Goal: Task Accomplishment & Management: Complete application form

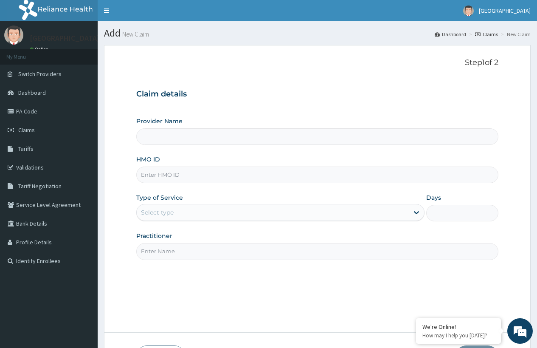
type input "Ola-Oki Medical Center"
click at [15, 107] on link "PA Code" at bounding box center [49, 111] width 98 height 19
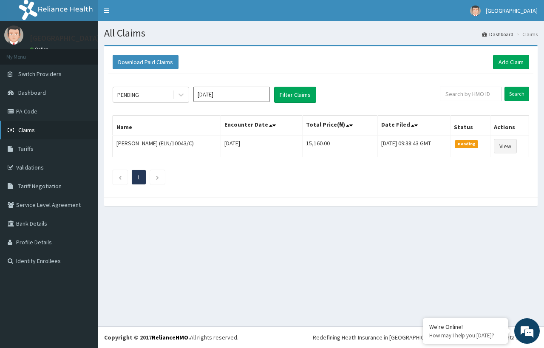
click at [42, 133] on link "Claims" at bounding box center [49, 130] width 98 height 19
click at [513, 66] on link "Add Claim" at bounding box center [511, 62] width 36 height 14
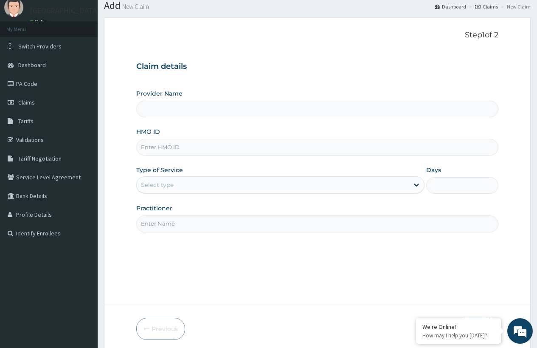
scroll to position [61, 0]
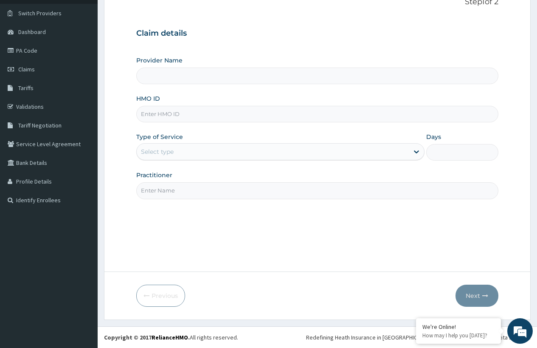
type input "Ola-[GEOGRAPHIC_DATA]"
click at [297, 122] on input "HMO ID" at bounding box center [317, 114] width 362 height 17
paste input "ELN/10043/B"
type input "ELN/10043/B"
click at [399, 149] on div "Select type" at bounding box center [273, 152] width 272 height 14
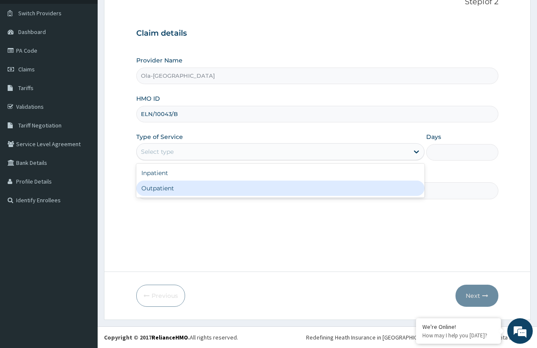
click at [256, 183] on div "Outpatient" at bounding box center [280, 188] width 288 height 15
type input "1"
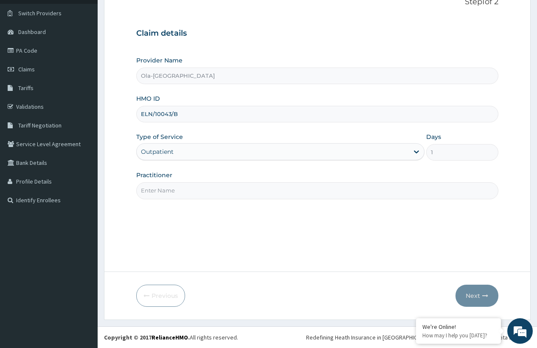
click at [238, 192] on input "Practitioner" at bounding box center [317, 190] width 362 height 17
type input "Dr lanre"
click at [474, 299] on button "Next" at bounding box center [477, 296] width 43 height 22
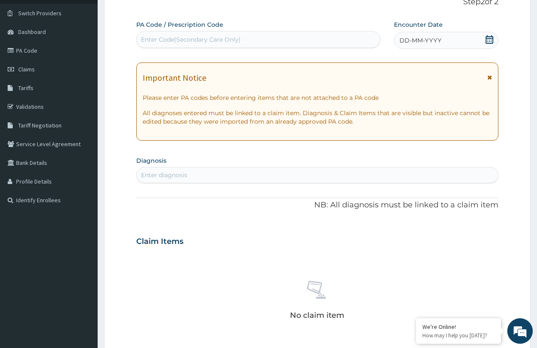
click at [492, 41] on icon at bounding box center [489, 39] width 8 height 8
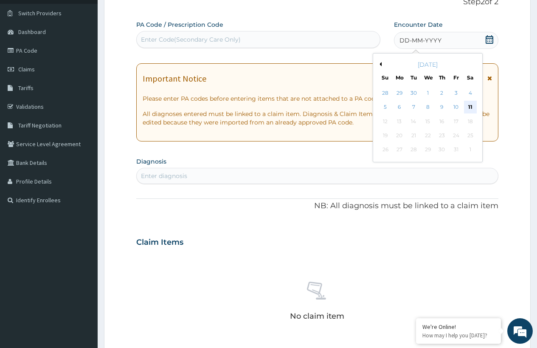
click at [469, 106] on div "11" at bounding box center [470, 107] width 13 height 13
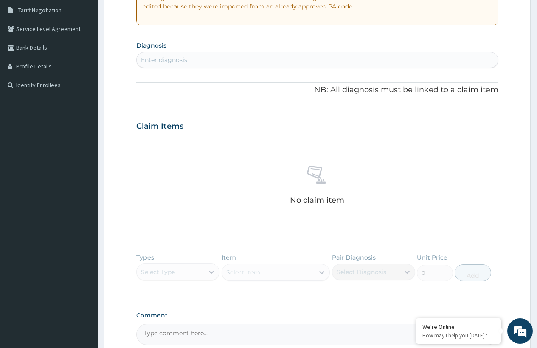
scroll to position [188, 0]
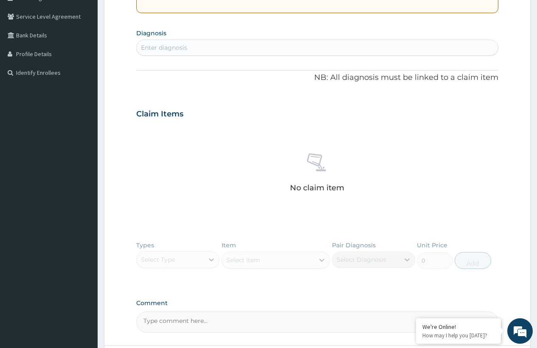
click at [299, 49] on div "Enter diagnosis" at bounding box center [317, 48] width 361 height 14
type input "BOWEL"
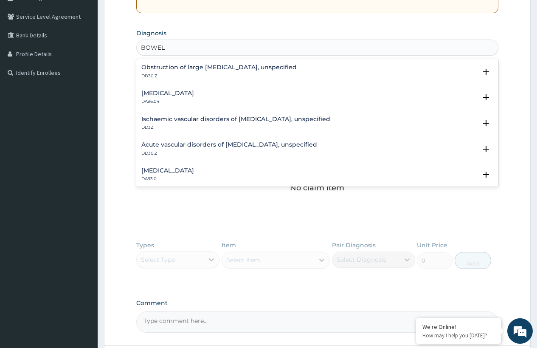
click at [251, 97] on div "Short bowel syndrome DA96.04" at bounding box center [317, 97] width 352 height 15
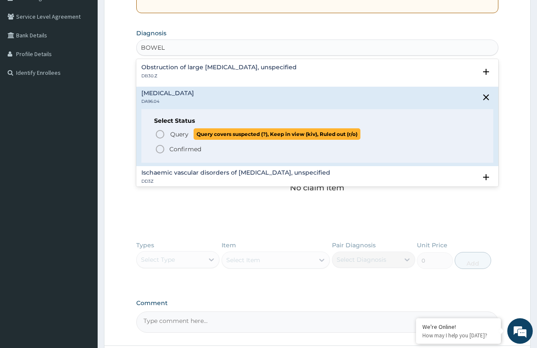
click at [158, 133] on icon "status option query" at bounding box center [160, 134] width 10 height 10
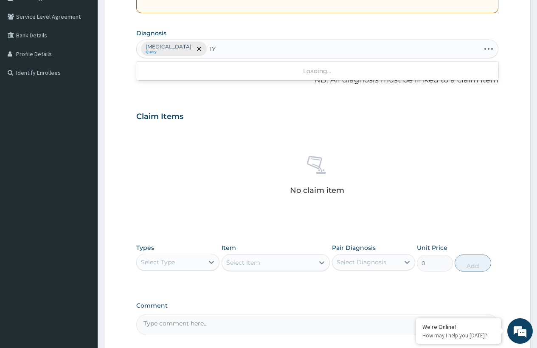
type input "T"
type input "FEVER"
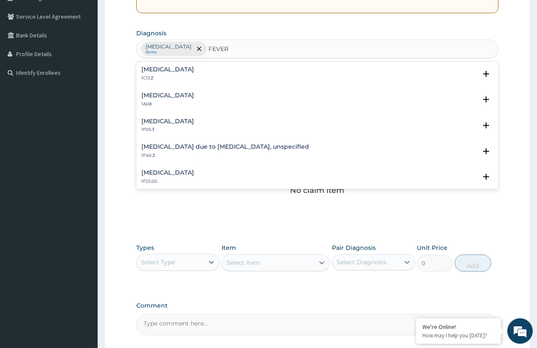
scroll to position [297, 0]
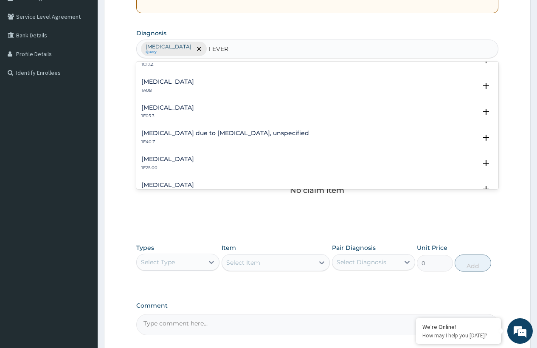
click at [209, 79] on div "Paratyphoid fever 1A08" at bounding box center [317, 86] width 352 height 15
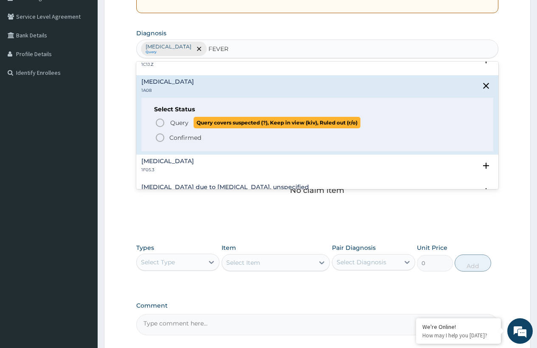
click at [162, 123] on icon "status option query" at bounding box center [160, 123] width 10 height 10
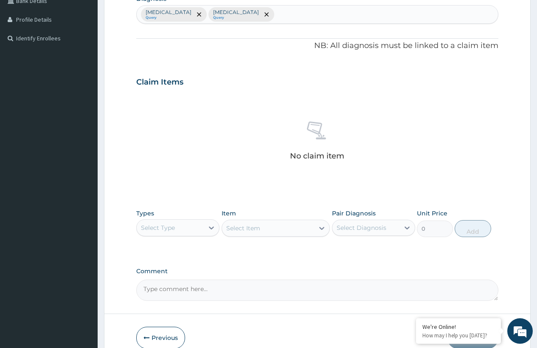
scroll to position [265, 0]
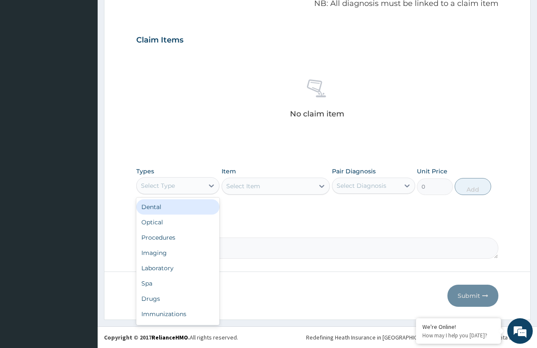
drag, startPoint x: 183, startPoint y: 189, endPoint x: 181, endPoint y: 172, distance: 17.1
click at [183, 187] on div "Select Type" at bounding box center [170, 186] width 67 height 14
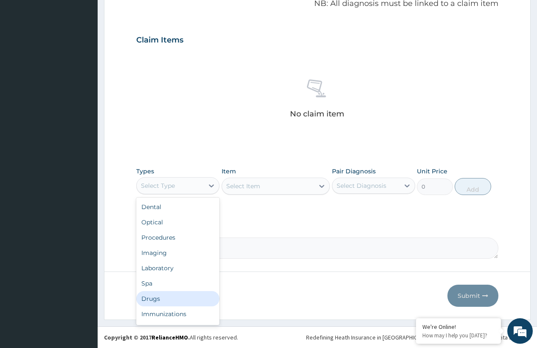
click at [167, 299] on div "Drugs" at bounding box center [177, 298] width 83 height 15
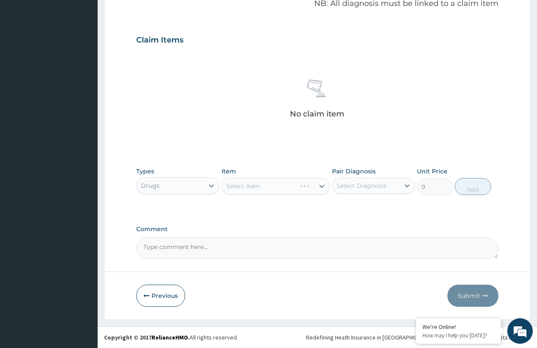
click at [296, 185] on div "Select Item" at bounding box center [276, 186] width 109 height 17
click at [321, 186] on div "Select Item" at bounding box center [276, 186] width 109 height 17
click at [369, 187] on div "Select Diagnosis" at bounding box center [362, 185] width 50 height 8
click at [353, 211] on label "Short bowel syndrome" at bounding box center [372, 206] width 53 height 8
checkbox input "true"
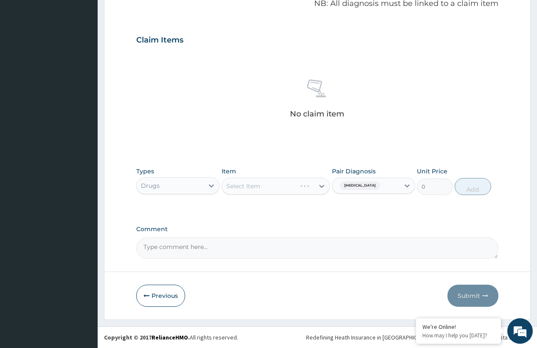
click at [290, 193] on div "Select Item" at bounding box center [276, 186] width 109 height 17
click at [297, 187] on div "Select Item" at bounding box center [276, 186] width 109 height 17
click at [322, 186] on div "Select Item" at bounding box center [276, 186] width 109 height 17
click at [254, 185] on div "Select Item" at bounding box center [243, 186] width 34 height 8
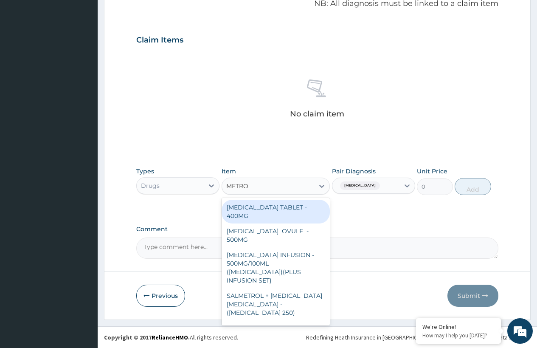
type input "METRON"
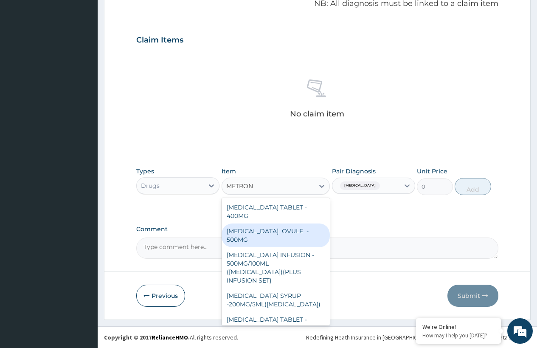
scroll to position [3, 0]
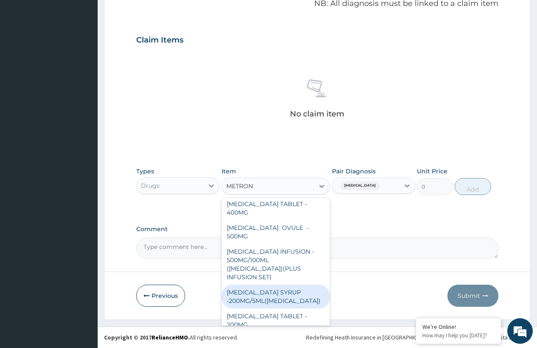
click at [265, 291] on div "METRONIDAZOLE SYRUP -200MG/5ML(FLAGYL)" at bounding box center [276, 297] width 109 height 24
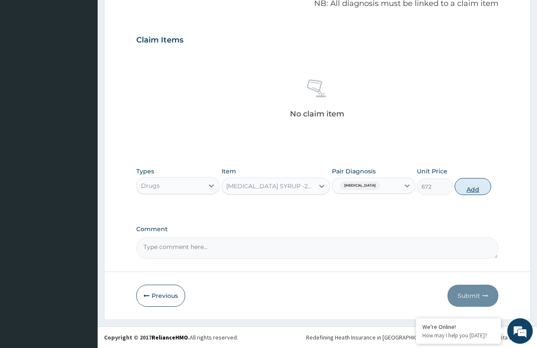
click at [471, 187] on button "Add" at bounding box center [473, 186] width 36 height 17
type input "0"
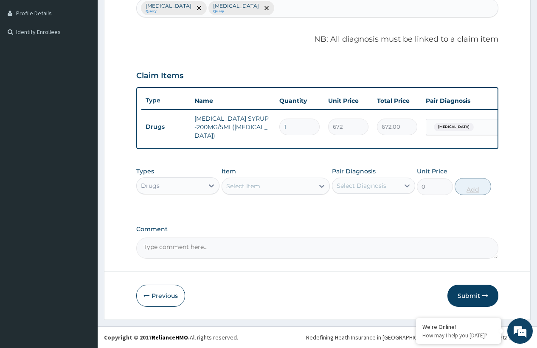
scroll to position [235, 0]
click at [193, 181] on div "Drugs" at bounding box center [170, 186] width 67 height 14
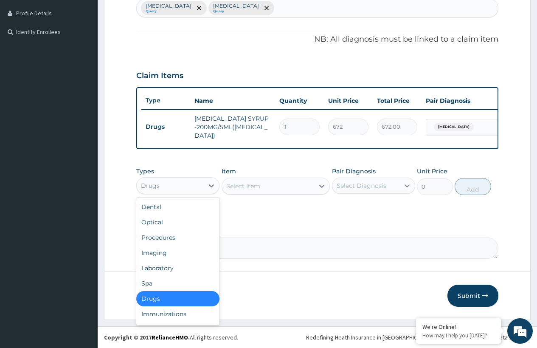
click at [145, 299] on div "Drugs" at bounding box center [177, 298] width 83 height 15
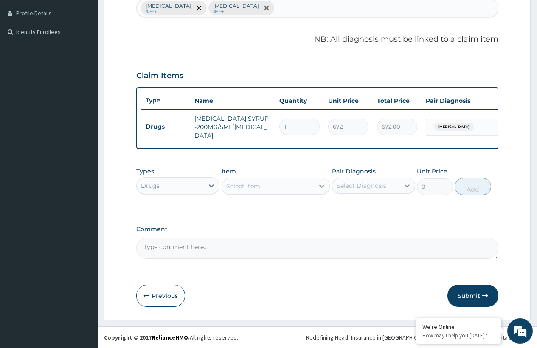
click at [319, 185] on icon at bounding box center [322, 186] width 8 height 8
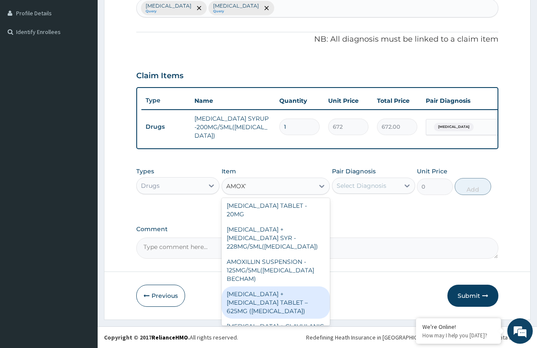
scroll to position [0, 0]
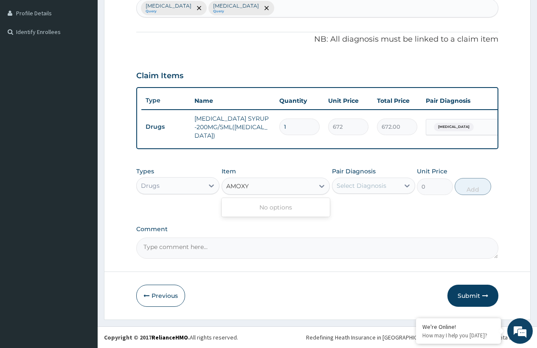
type input "AMOX"
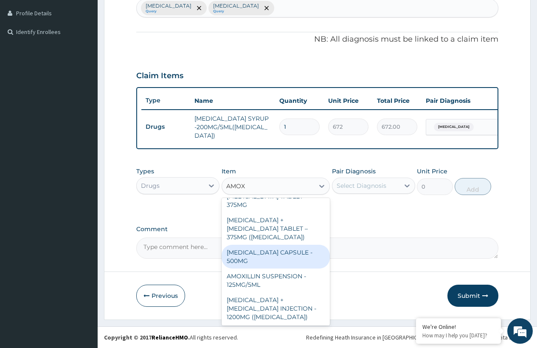
scroll to position [127, 0]
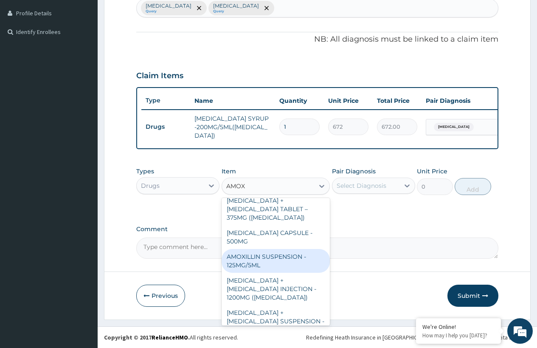
click at [290, 249] on div "AMOXILLIN SUSPENSION - 125MG/5ML" at bounding box center [276, 261] width 109 height 24
type input "840"
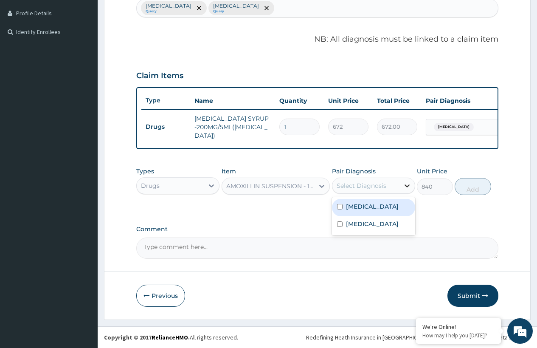
click at [400, 191] on div at bounding box center [407, 185] width 15 height 15
click at [339, 209] on input "checkbox" at bounding box center [340, 207] width 6 height 6
checkbox input "true"
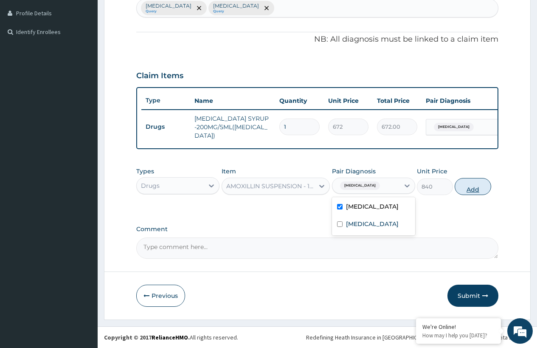
click at [469, 192] on button "Add" at bounding box center [473, 186] width 36 height 17
type input "0"
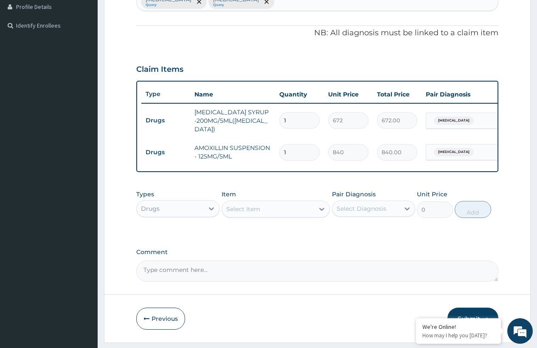
type input "0"
type input "0.00"
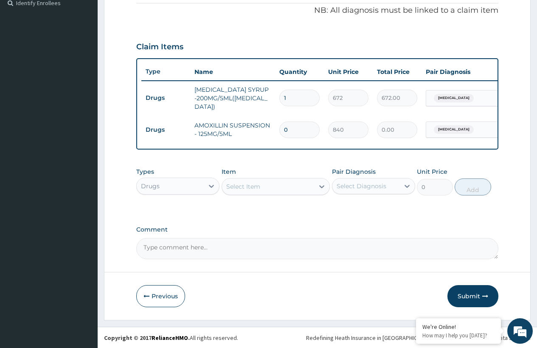
scroll to position [265, 0]
type input "1"
type input "840.00"
click at [476, 297] on button "Submit" at bounding box center [473, 296] width 51 height 22
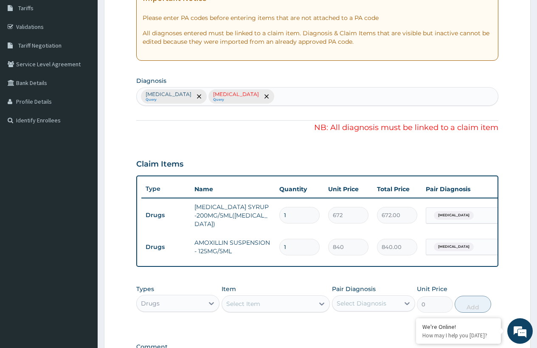
scroll to position [137, 0]
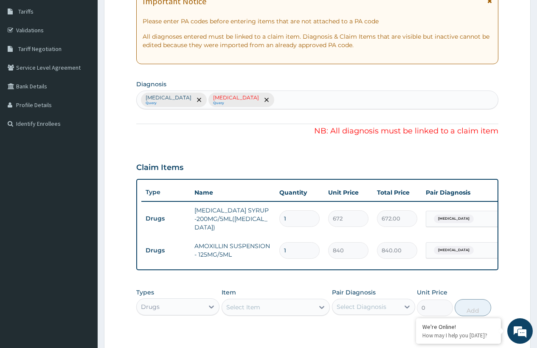
click at [451, 252] on span "Short bowel syndrome" at bounding box center [454, 250] width 40 height 8
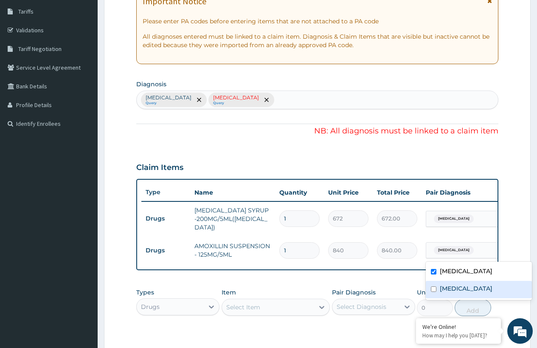
click at [438, 294] on div "Paratyphoid fever" at bounding box center [479, 289] width 106 height 17
checkbox input "true"
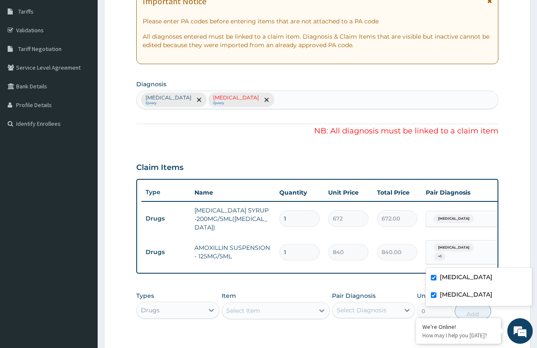
click at [434, 277] on input "checkbox" at bounding box center [434, 278] width 6 height 6
checkbox input "false"
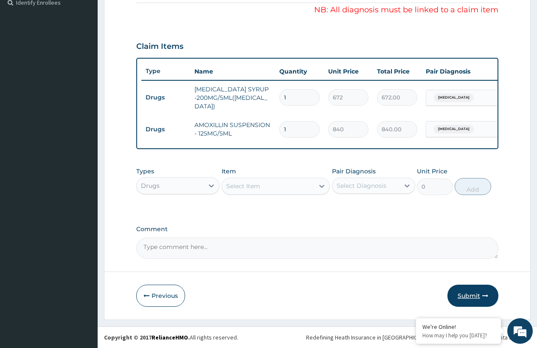
click at [464, 300] on button "Submit" at bounding box center [473, 296] width 51 height 22
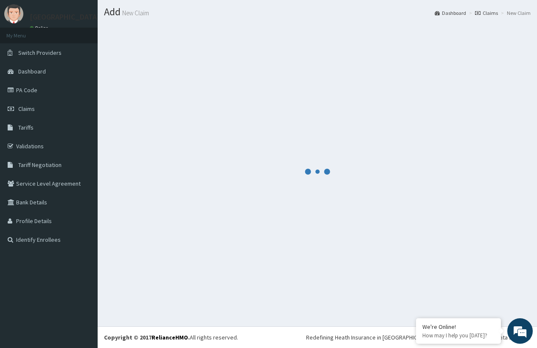
scroll to position [265, 0]
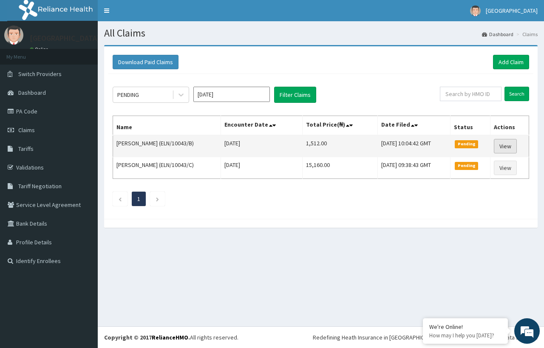
click at [507, 146] on link "View" at bounding box center [505, 146] width 23 height 14
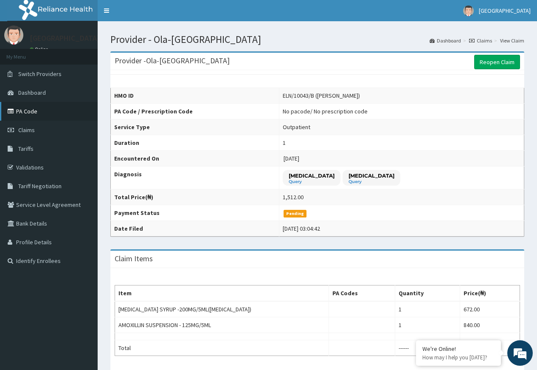
click at [30, 112] on link "PA Code" at bounding box center [49, 111] width 98 height 19
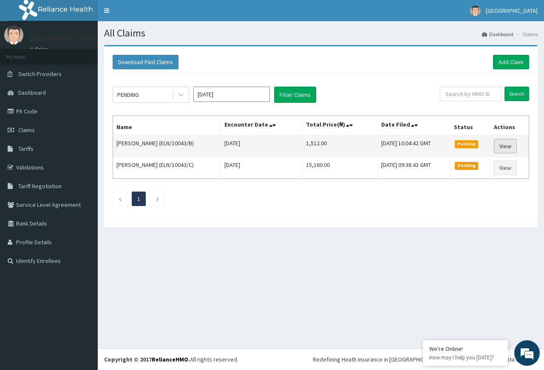
click at [514, 144] on link "View" at bounding box center [505, 146] width 23 height 14
click at [502, 148] on link "View" at bounding box center [505, 146] width 23 height 14
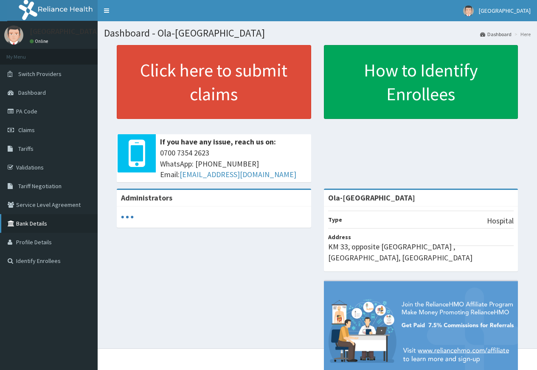
scroll to position [37, 0]
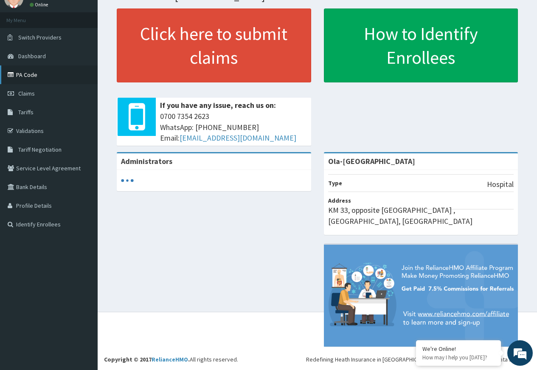
click at [57, 75] on link "PA Code" at bounding box center [49, 74] width 98 height 19
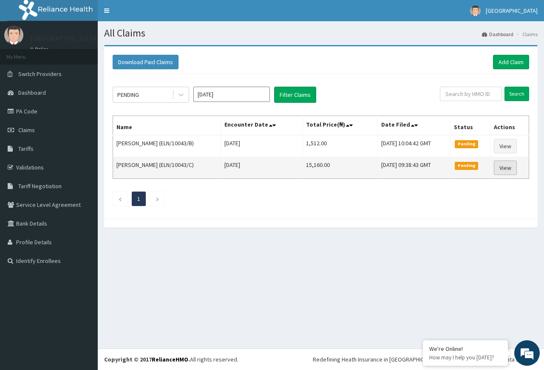
click at [512, 169] on link "View" at bounding box center [505, 168] width 23 height 14
